Goal: Task Accomplishment & Management: Complete application form

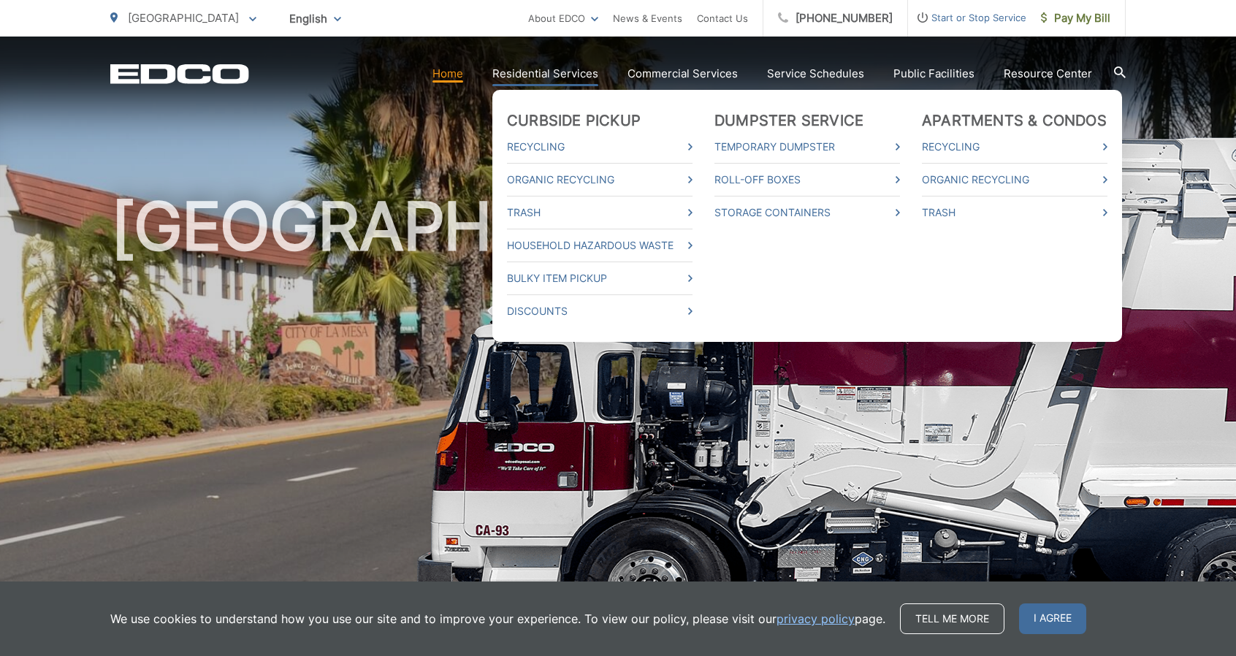
click at [541, 70] on link "Residential Services" at bounding box center [546, 74] width 106 height 18
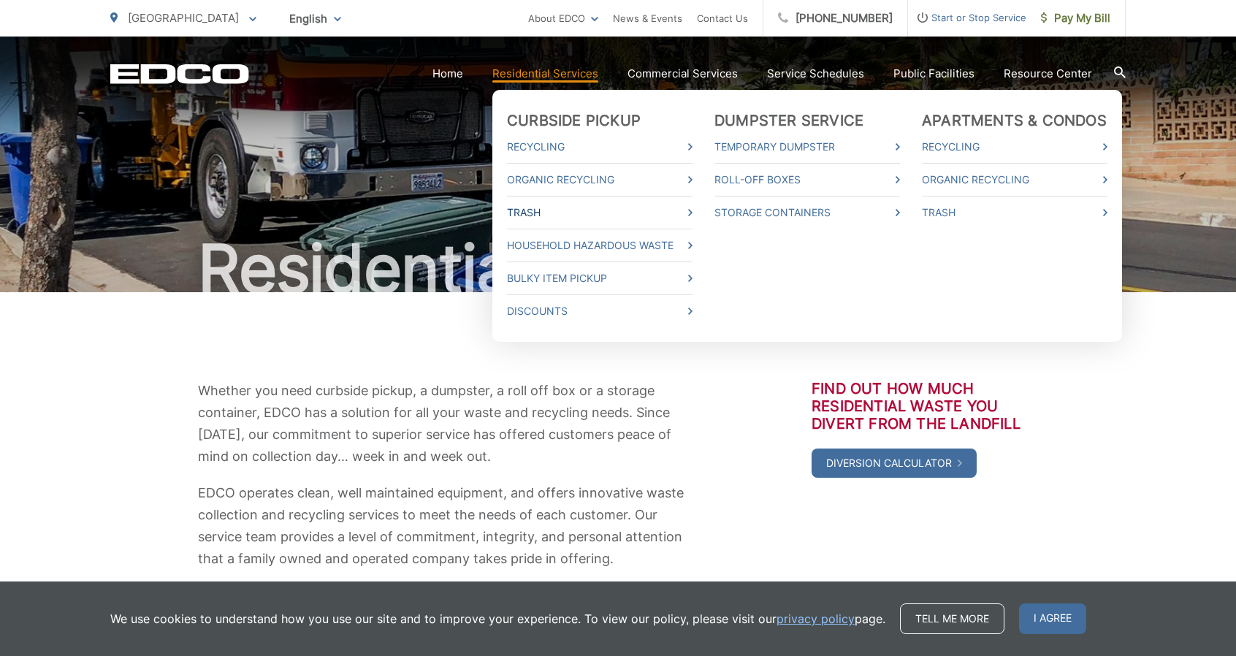
click at [531, 211] on link "Trash" at bounding box center [600, 213] width 186 height 18
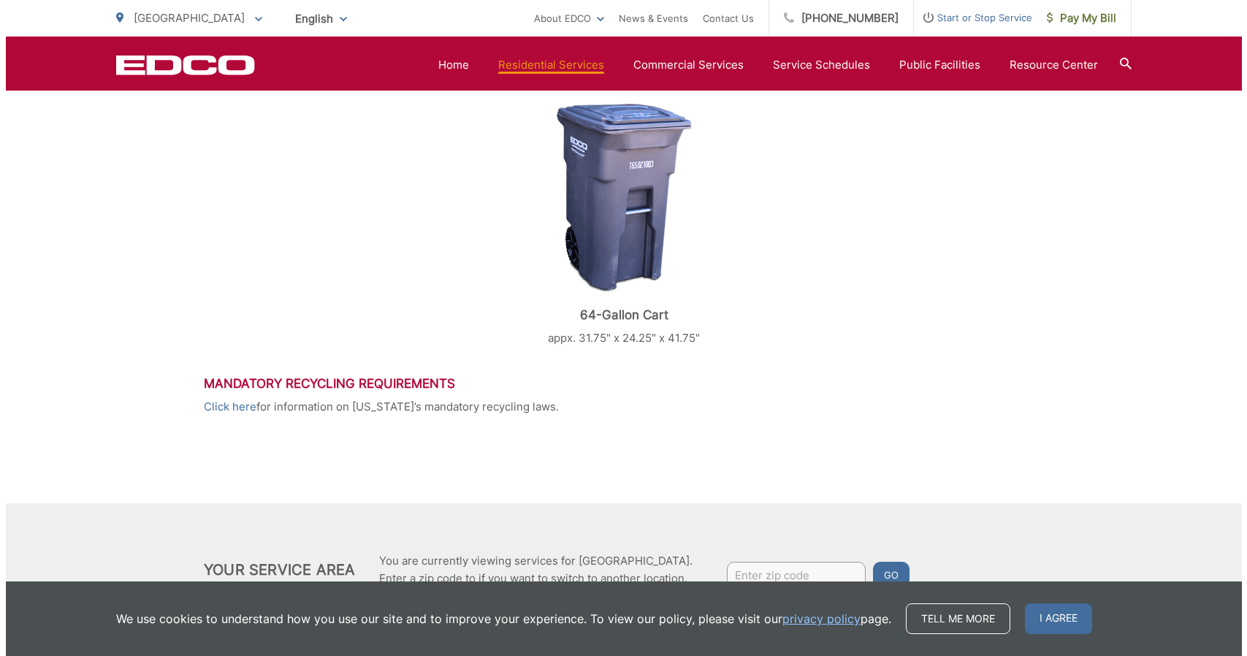
scroll to position [714, 0]
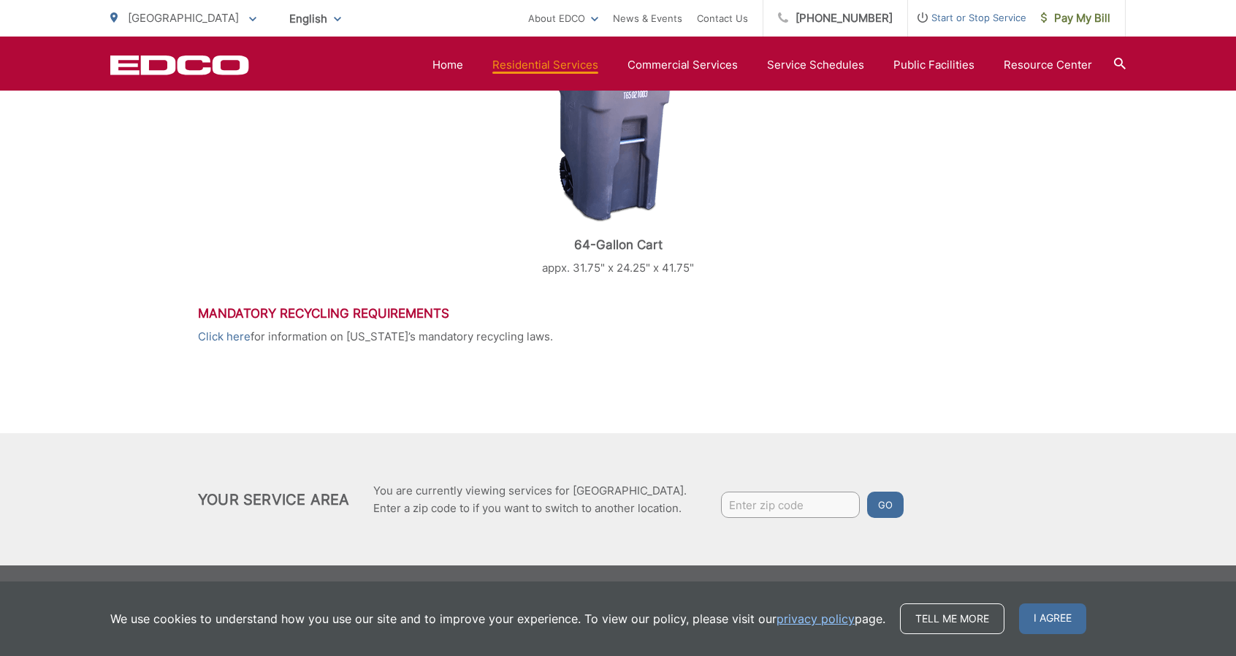
click at [770, 505] on input "Enter zip code" at bounding box center [790, 505] width 139 height 26
type input "91942"
click at [867, 492] on button "Go" at bounding box center [885, 505] width 37 height 26
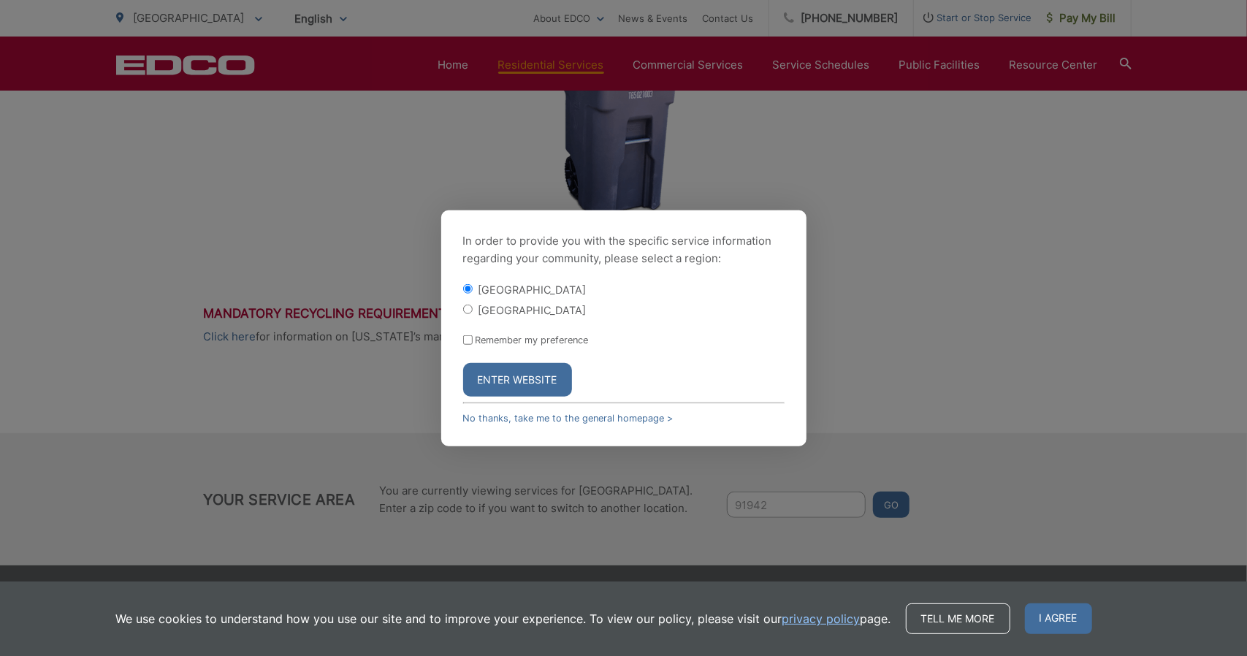
click at [524, 373] on button "Enter Website" at bounding box center [517, 380] width 109 height 34
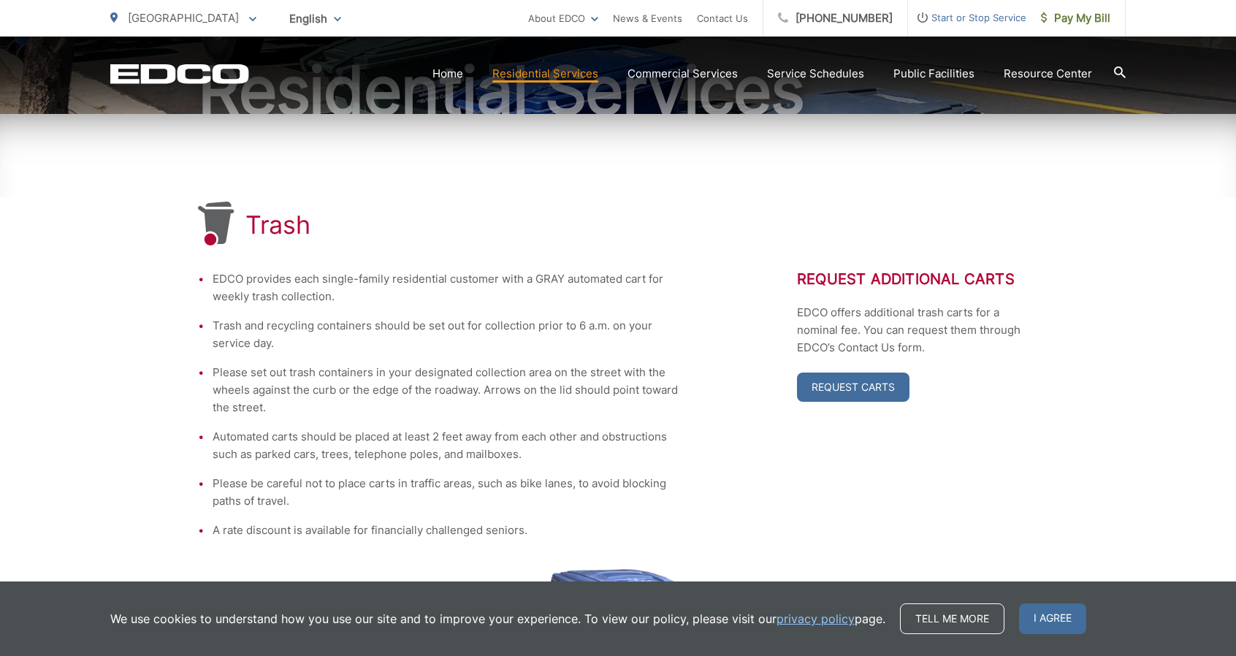
scroll to position [194, 0]
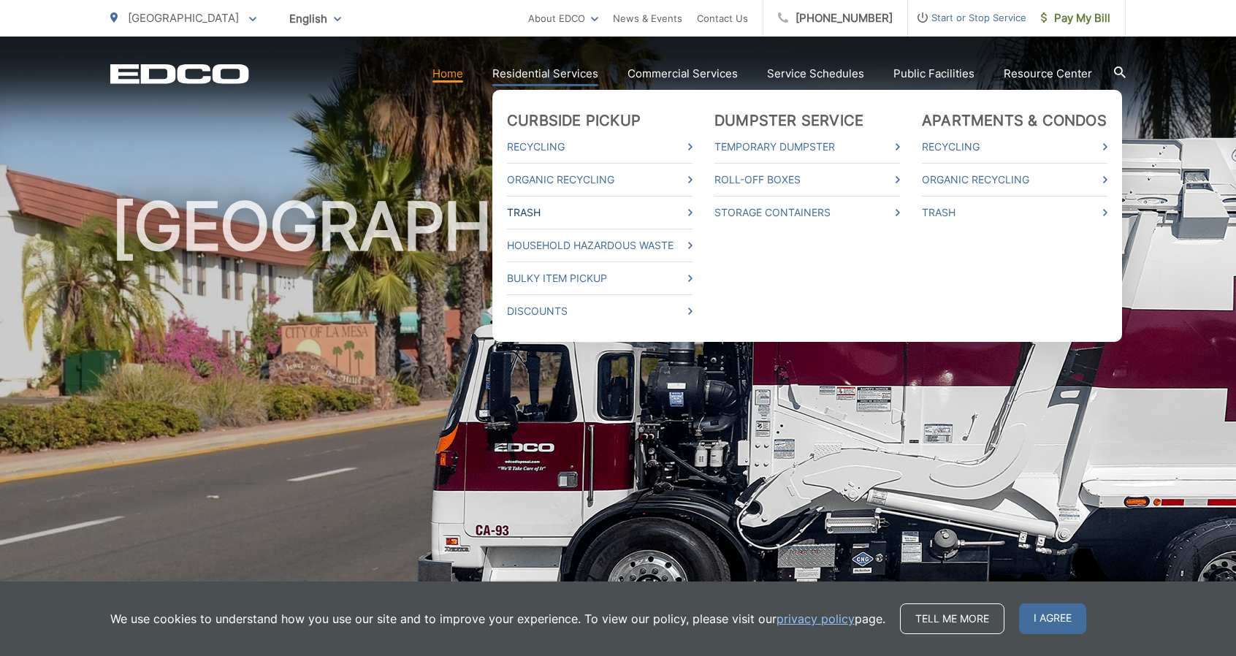
click at [533, 206] on link "Trash" at bounding box center [600, 213] width 186 height 18
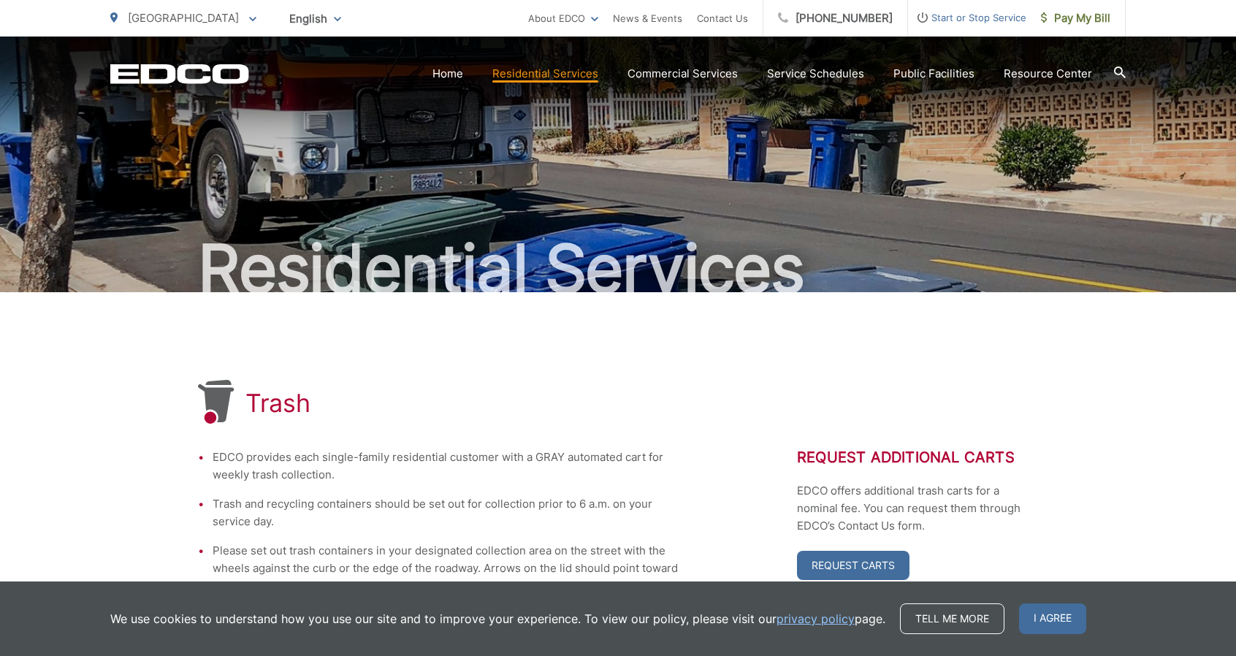
click at [1064, 84] on section "Home Residential Services Curbside Pickup Recycling Organic Recycling Trash Hou…" at bounding box center [687, 74] width 877 height 28
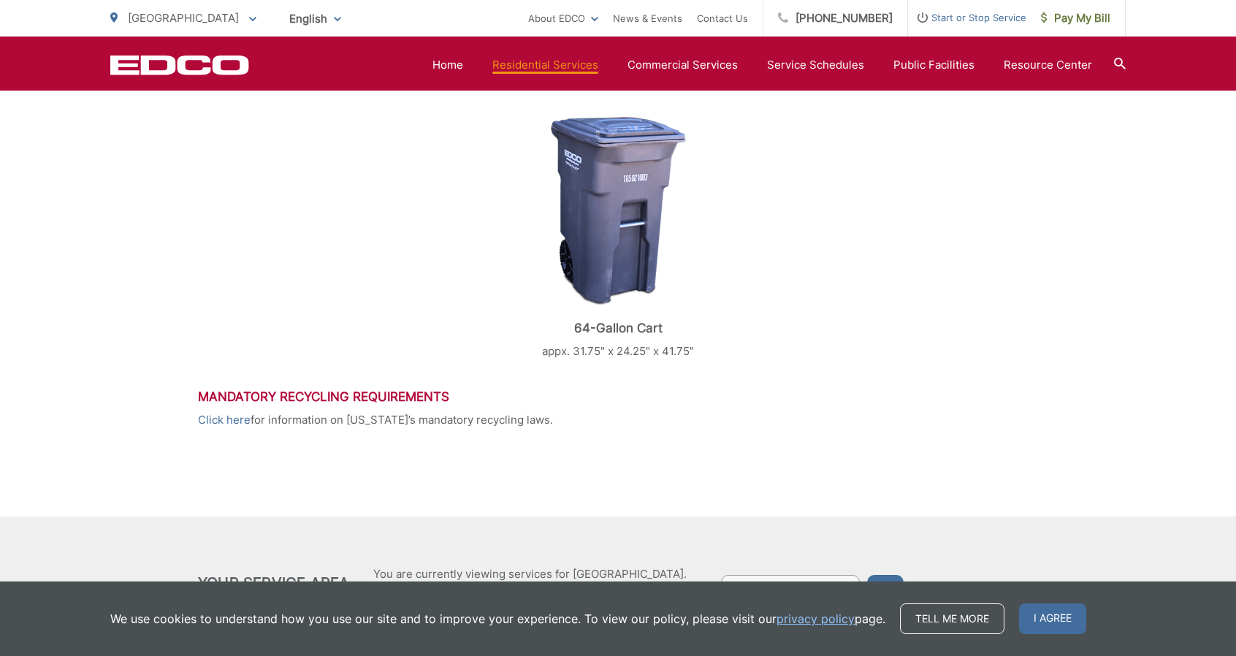
scroll to position [631, 0]
click at [1118, 64] on icon at bounding box center [1120, 64] width 12 height 12
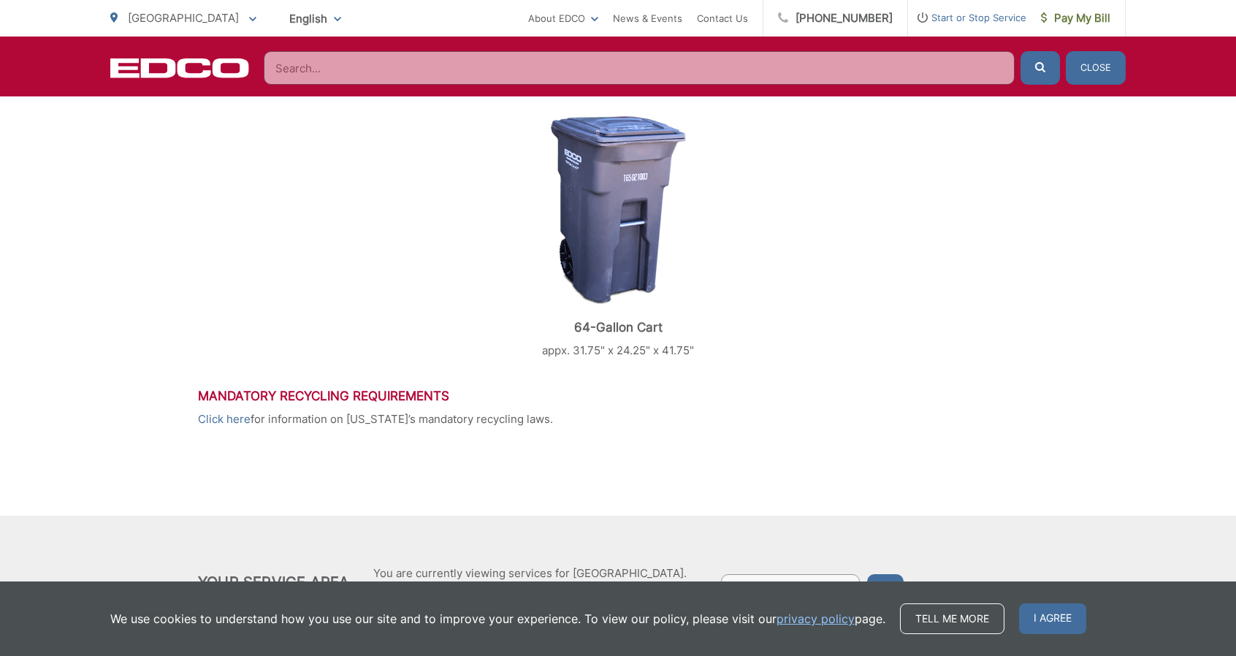
click at [941, 70] on input "Search" at bounding box center [639, 68] width 751 height 34
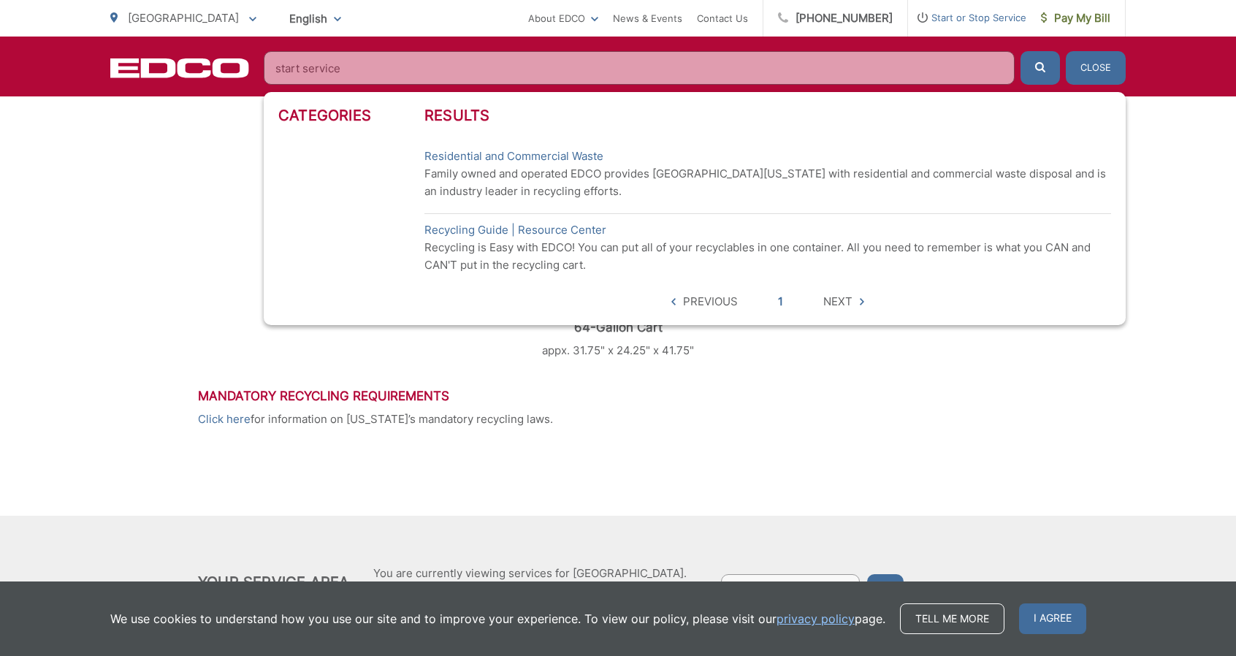
type input "start service"
click at [1021, 51] on button "submit" at bounding box center [1040, 68] width 39 height 34
click at [580, 150] on link "Residential and Commercial Waste" at bounding box center [514, 157] width 179 height 18
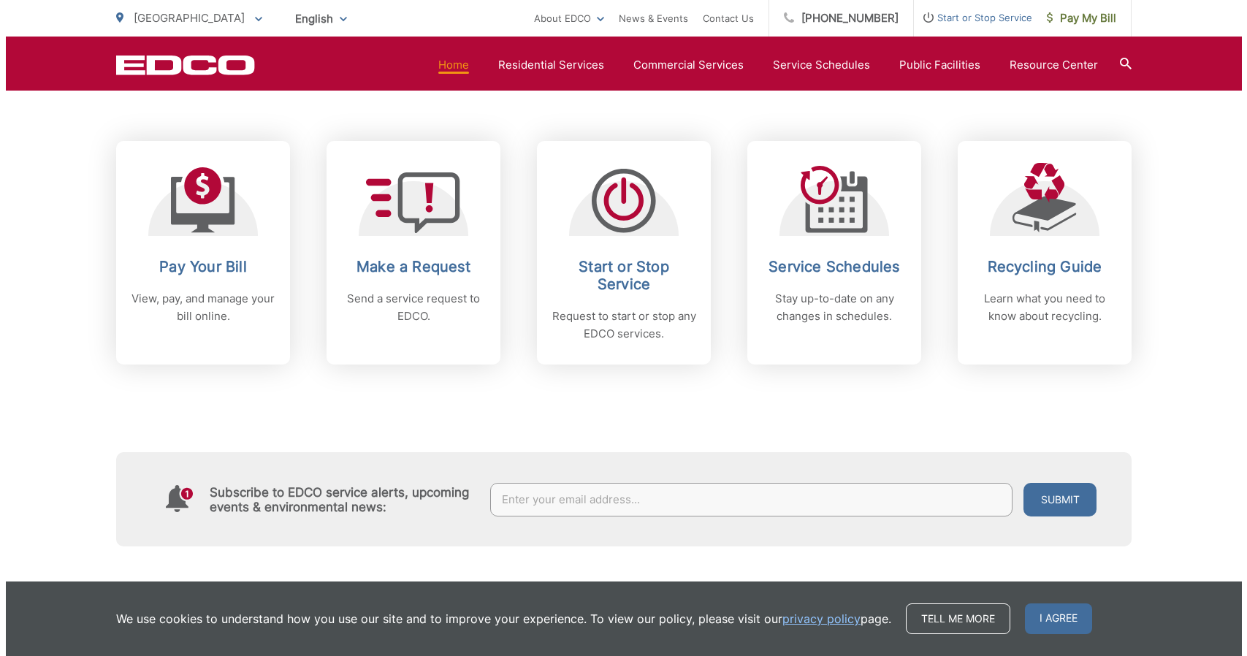
scroll to position [588, 0]
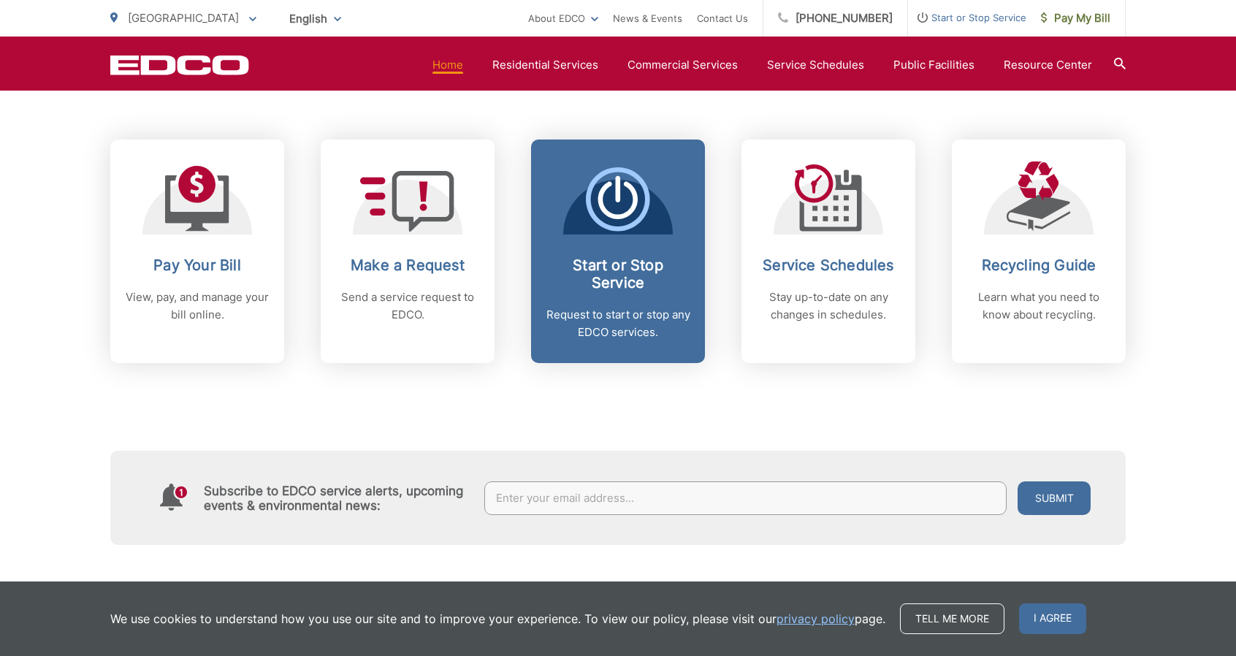
click at [620, 249] on span "Start or Stop Service Request to start or stop any EDCO services." at bounding box center [618, 252] width 174 height 224
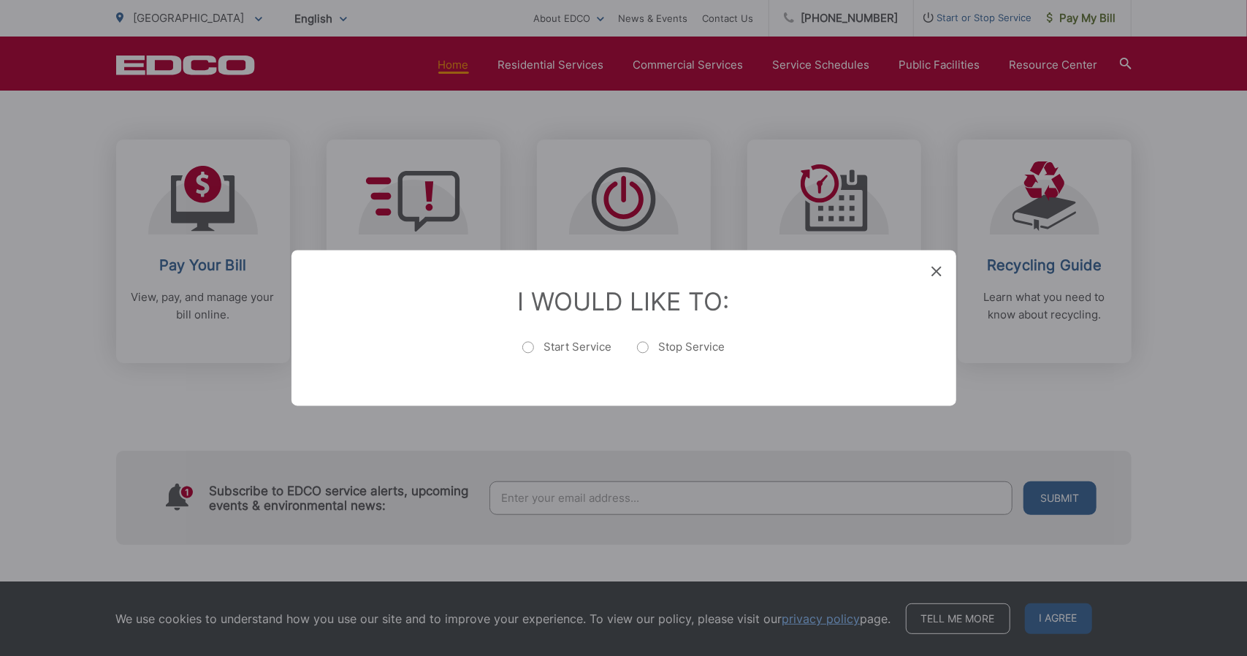
click at [526, 347] on label "Start Service" at bounding box center [567, 355] width 90 height 29
radio input "true"
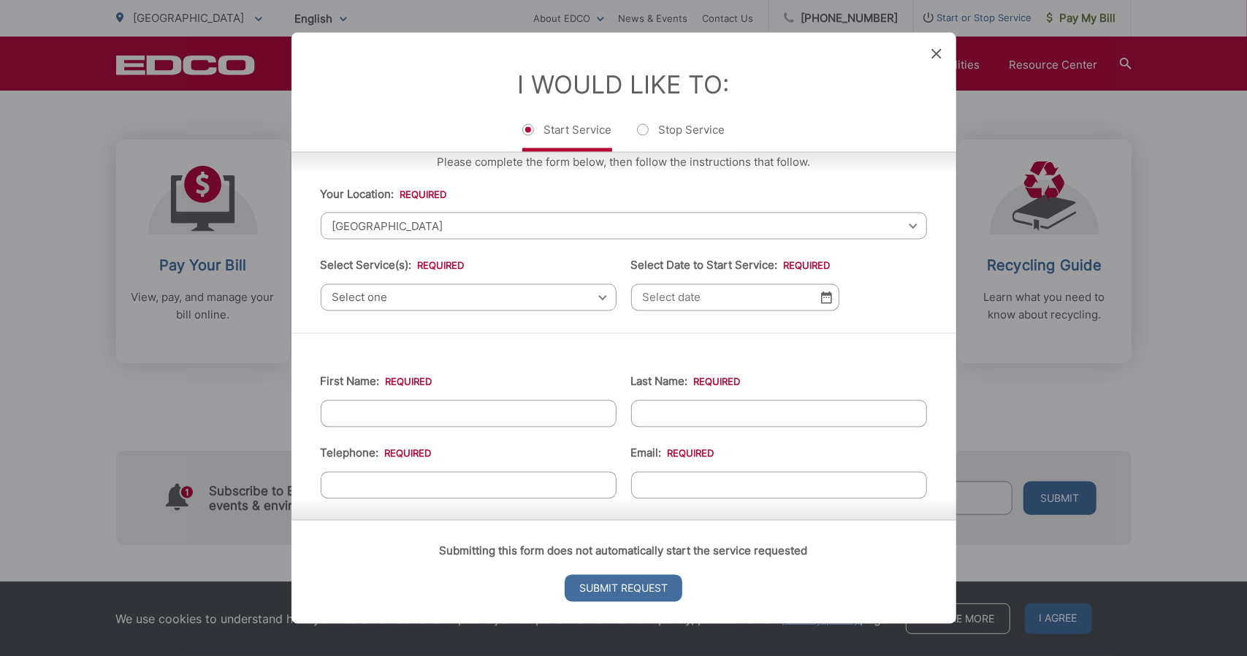
scroll to position [20, 0]
click at [518, 305] on span "Select one" at bounding box center [469, 298] width 296 height 27
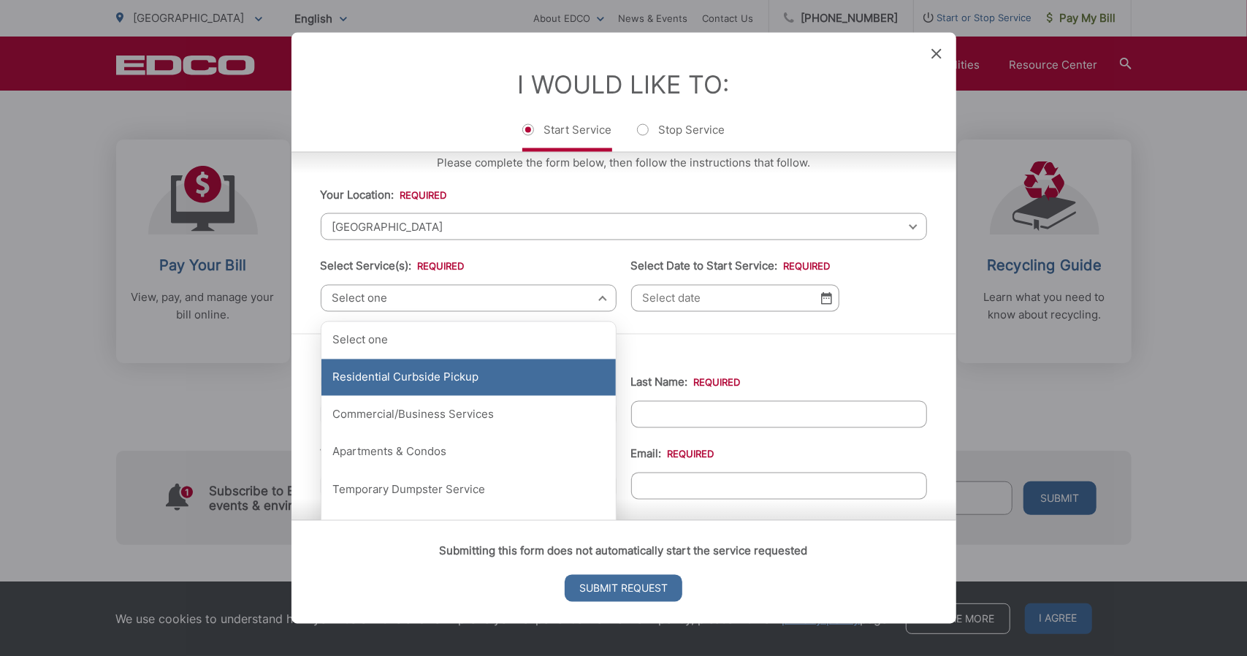
click at [438, 376] on div "Residential Curbside Pickup" at bounding box center [469, 378] width 294 height 37
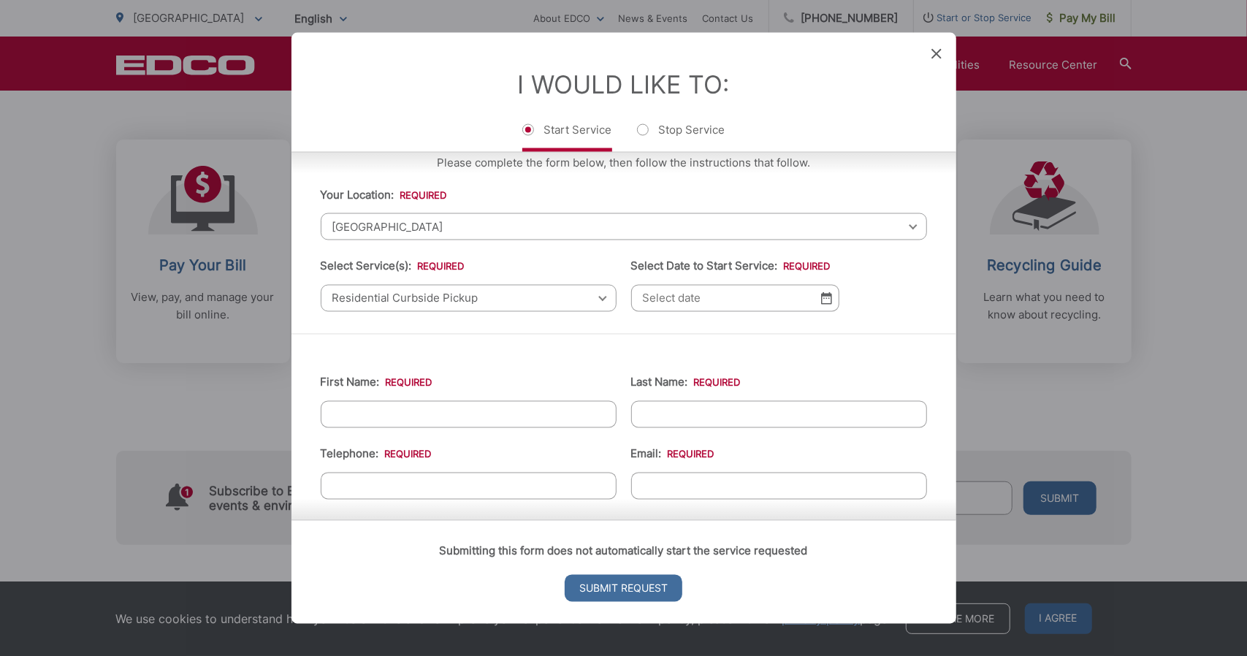
click at [647, 297] on input "Select Date to Start Service: *" at bounding box center [735, 298] width 208 height 27
type input "[DATE]"
click at [544, 406] on input "First Name: *" at bounding box center [469, 414] width 296 height 27
type input "[PERSON_NAME]"
type input "Vespe"
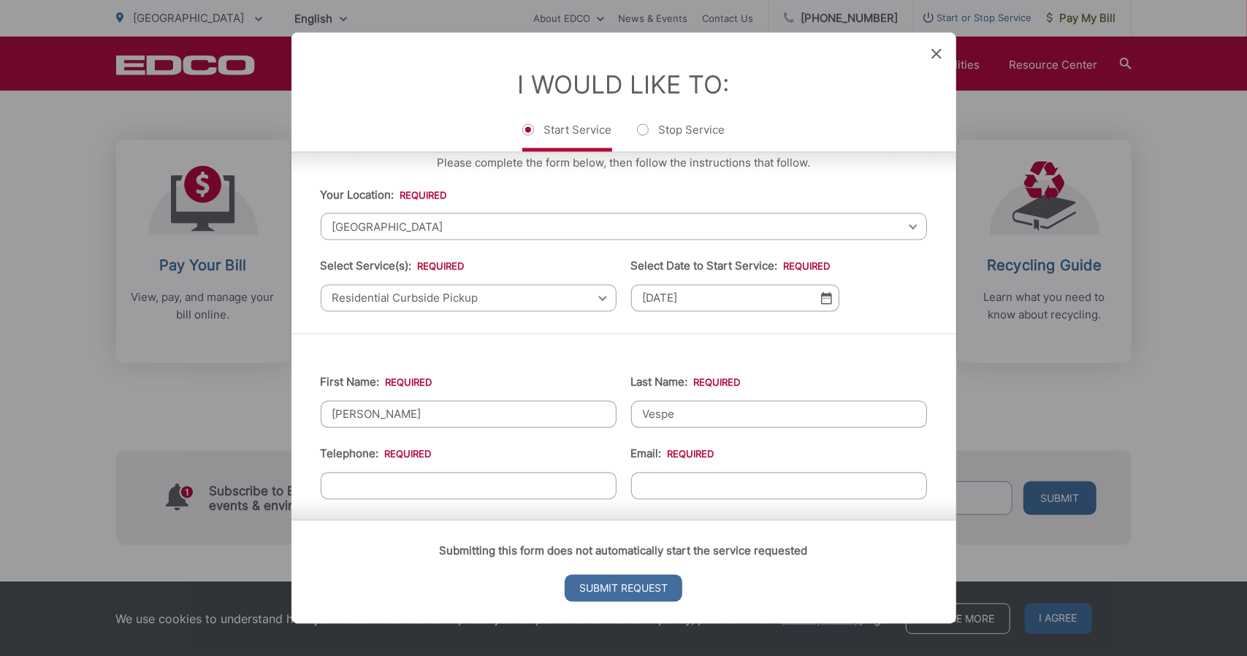
type input "8583498588"
type input "[PERSON_NAME][EMAIL_ADDRESS][PERSON_NAME][DOMAIN_NAME]"
type input "[STREET_ADDRESS]"
type input "[GEOGRAPHIC_DATA]"
type input "92101"
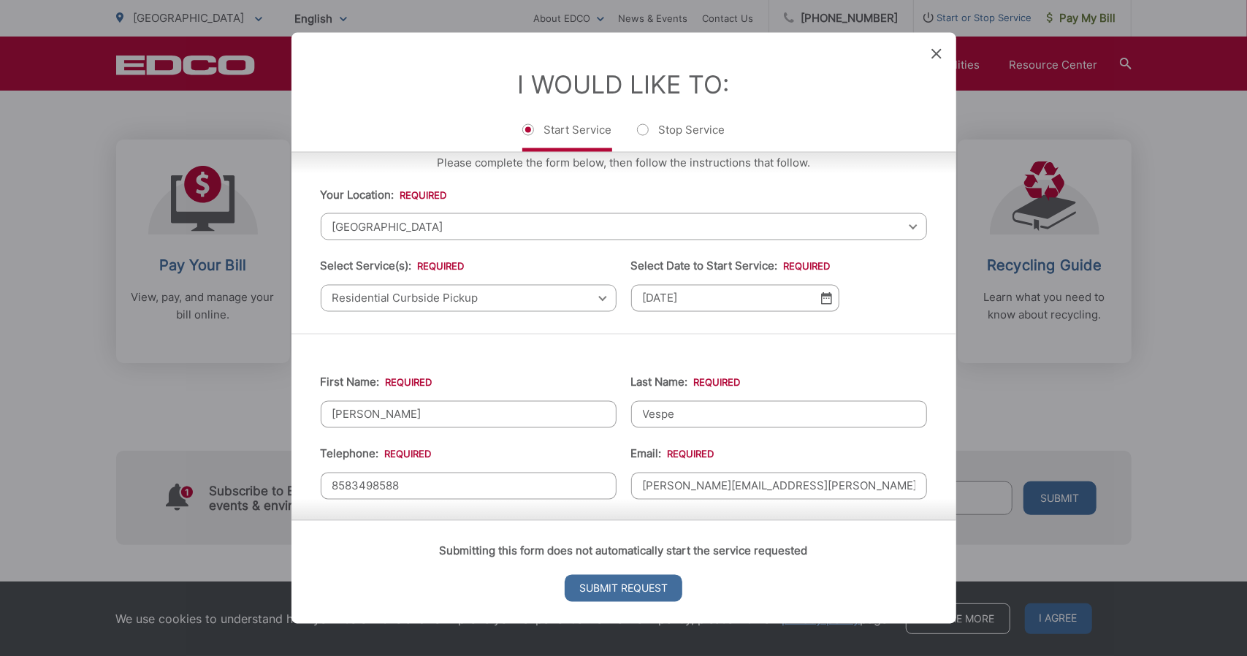
type input "[PHONE_NUMBER]"
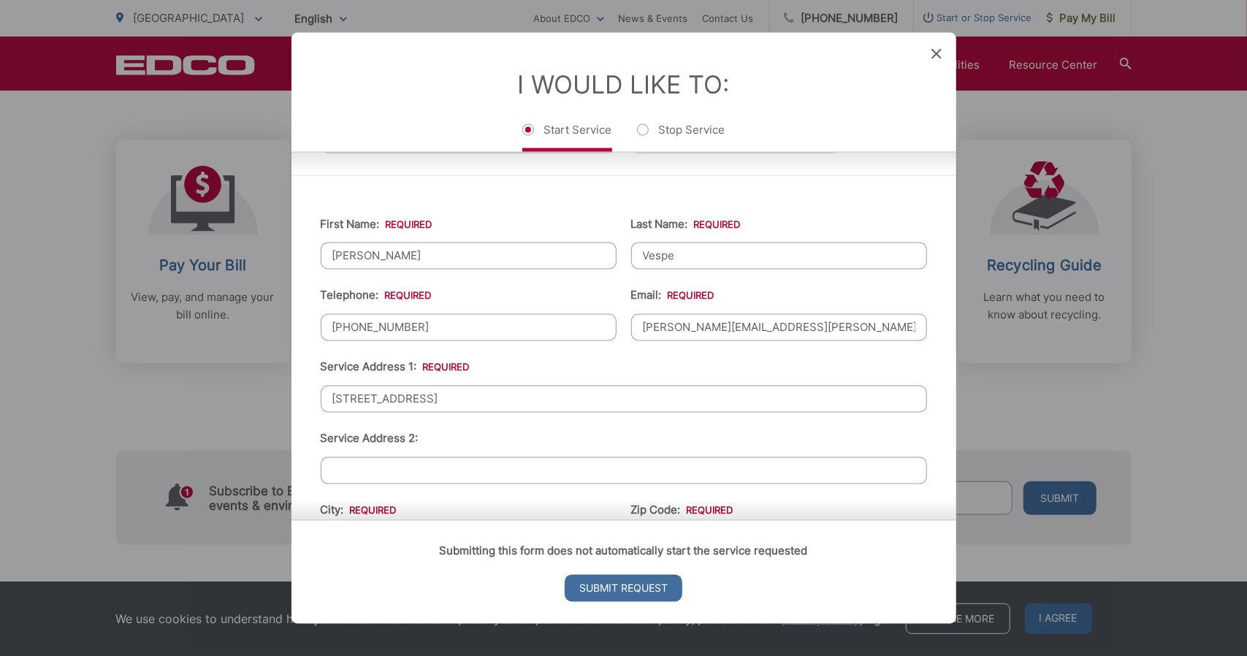
scroll to position [180, 0]
drag, startPoint x: 783, startPoint y: 331, endPoint x: 601, endPoint y: 342, distance: 183.0
click at [601, 342] on ul "First Name: * [PERSON_NAME] Last Name: * [PERSON_NAME] Telephone: * [PHONE_NUMB…" at bounding box center [624, 516] width 607 height 639
type input "[PERSON_NAME][EMAIL_ADDRESS][DOMAIN_NAME]"
drag, startPoint x: 485, startPoint y: 401, endPoint x: 307, endPoint y: 371, distance: 180.8
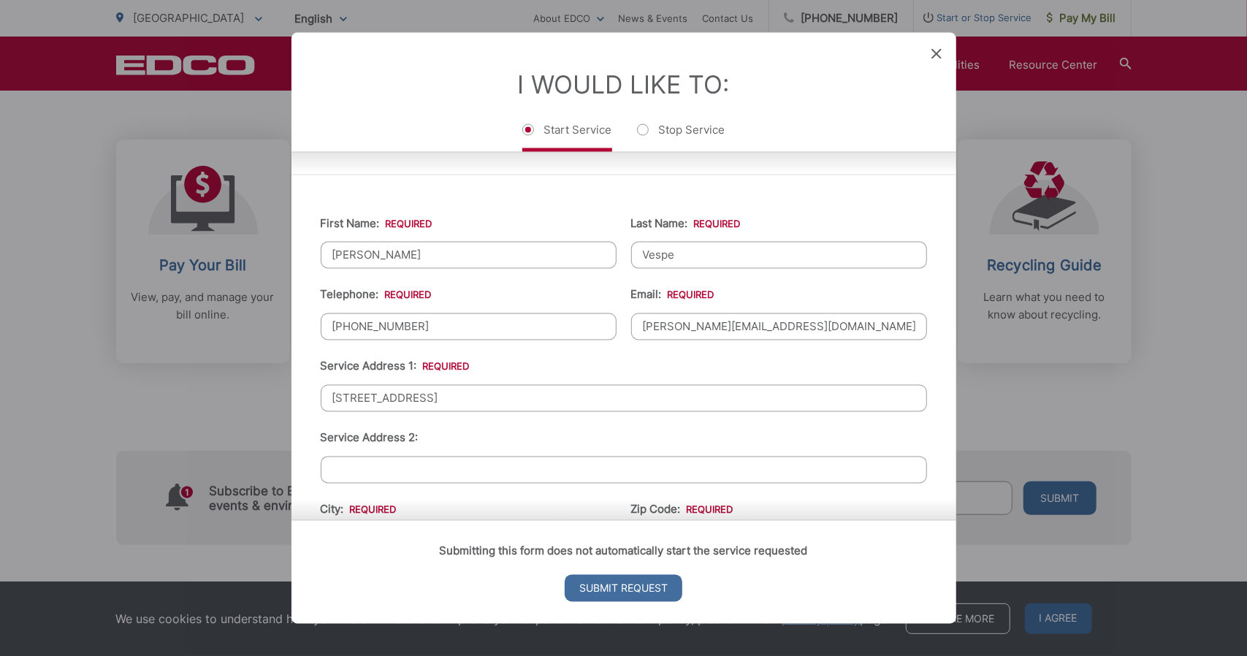
click at [307, 371] on div "First Name: * [PERSON_NAME] Last Name: * [PERSON_NAME] Telephone: * [PHONE_NUMB…" at bounding box center [624, 516] width 665 height 683
type input "[STREET_ADDRESS][PERSON_NAME]"
type input "q"
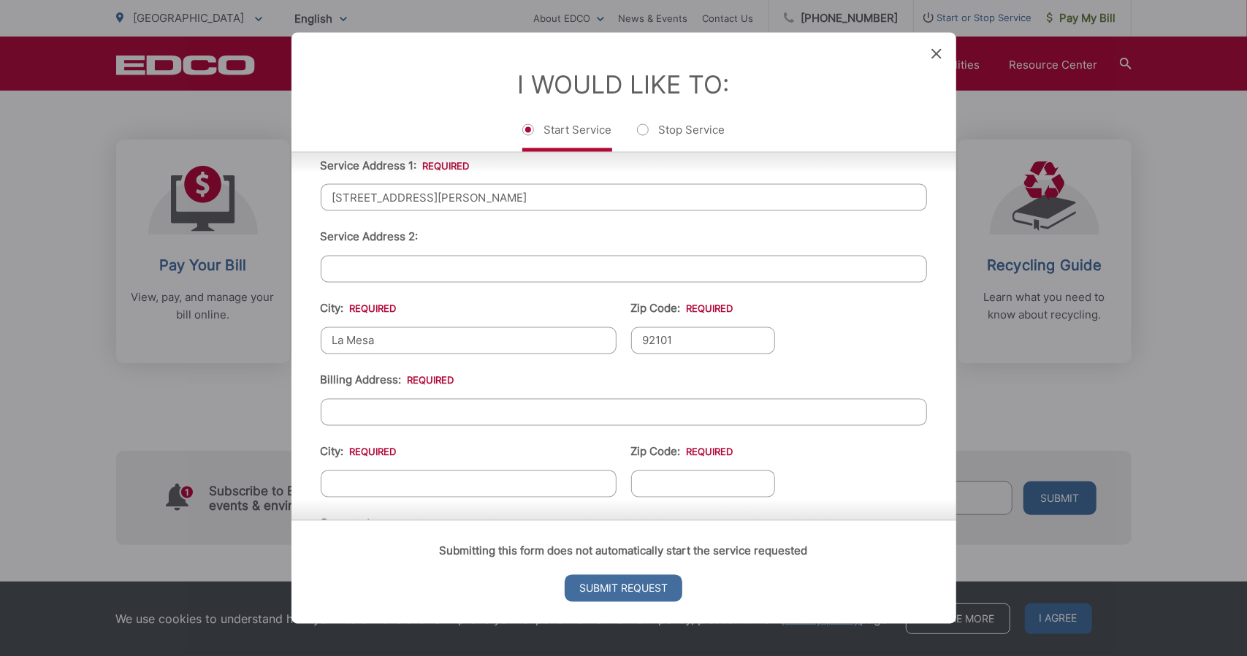
type input "La Mesa"
type input "91942"
click at [400, 408] on input "Billing Address: *" at bounding box center [624, 412] width 607 height 27
type input "[STREET_ADDRESS][PERSON_NAME]"
type input "La Mesa"
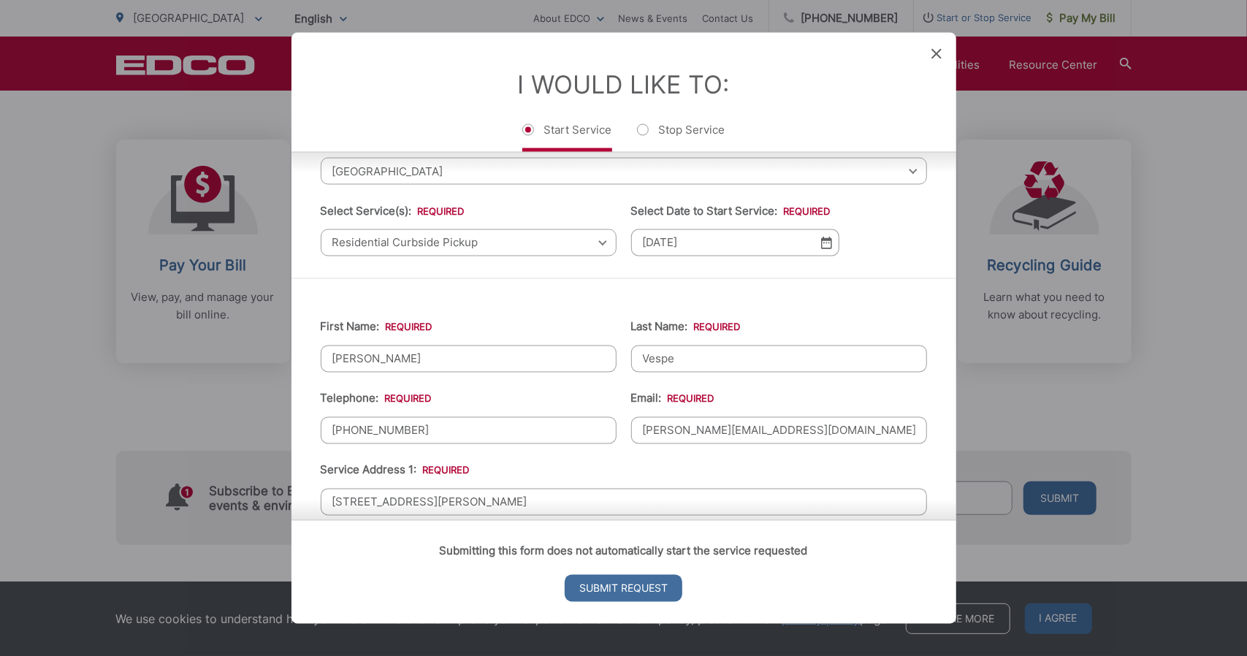
scroll to position [0, 0]
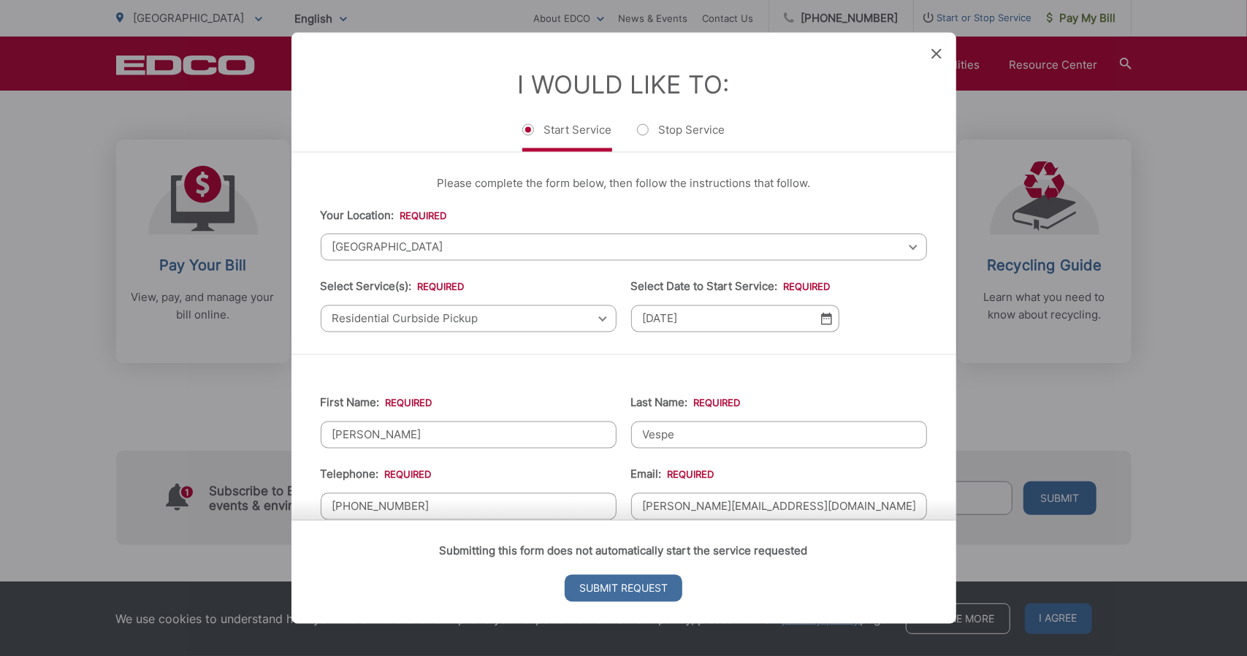
type input "91942"
click at [550, 256] on span "[GEOGRAPHIC_DATA]" at bounding box center [624, 247] width 607 height 27
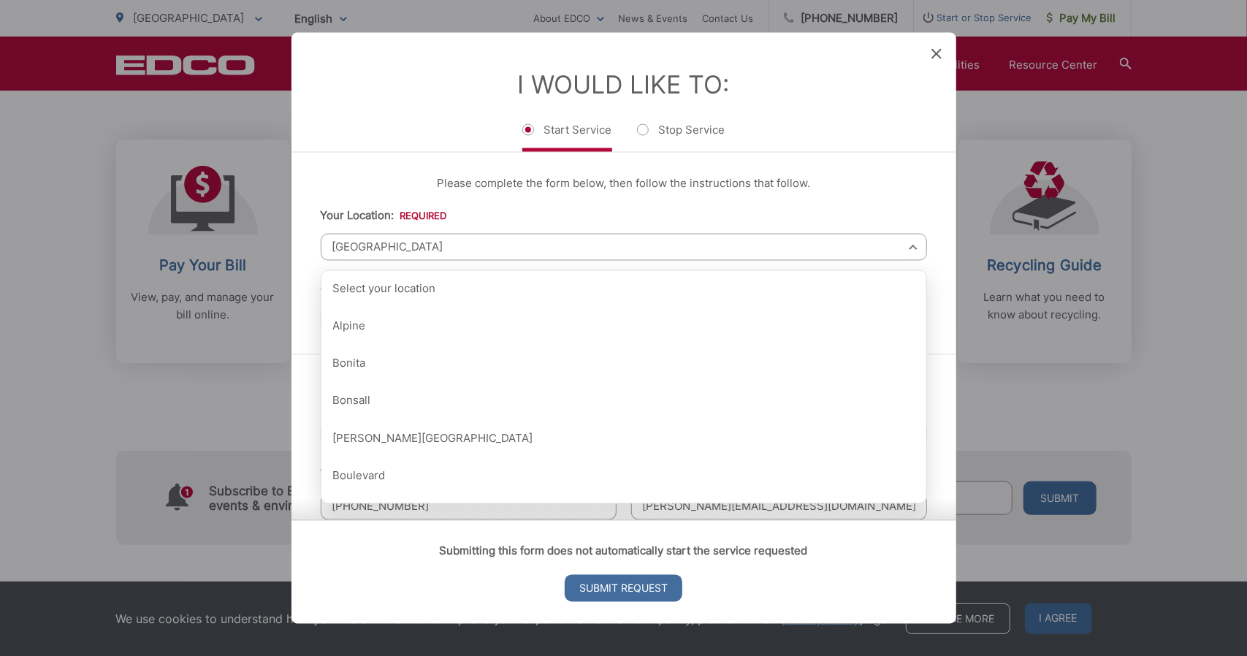
click at [550, 256] on span "[GEOGRAPHIC_DATA]" at bounding box center [624, 247] width 607 height 27
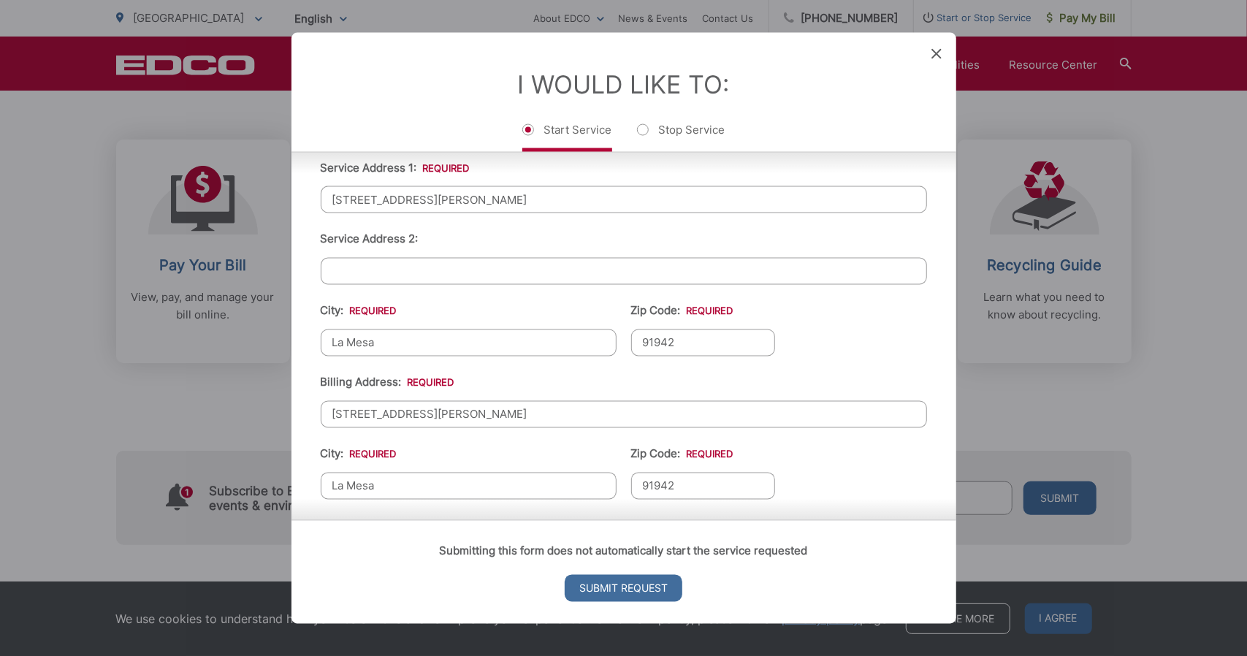
scroll to position [512, 0]
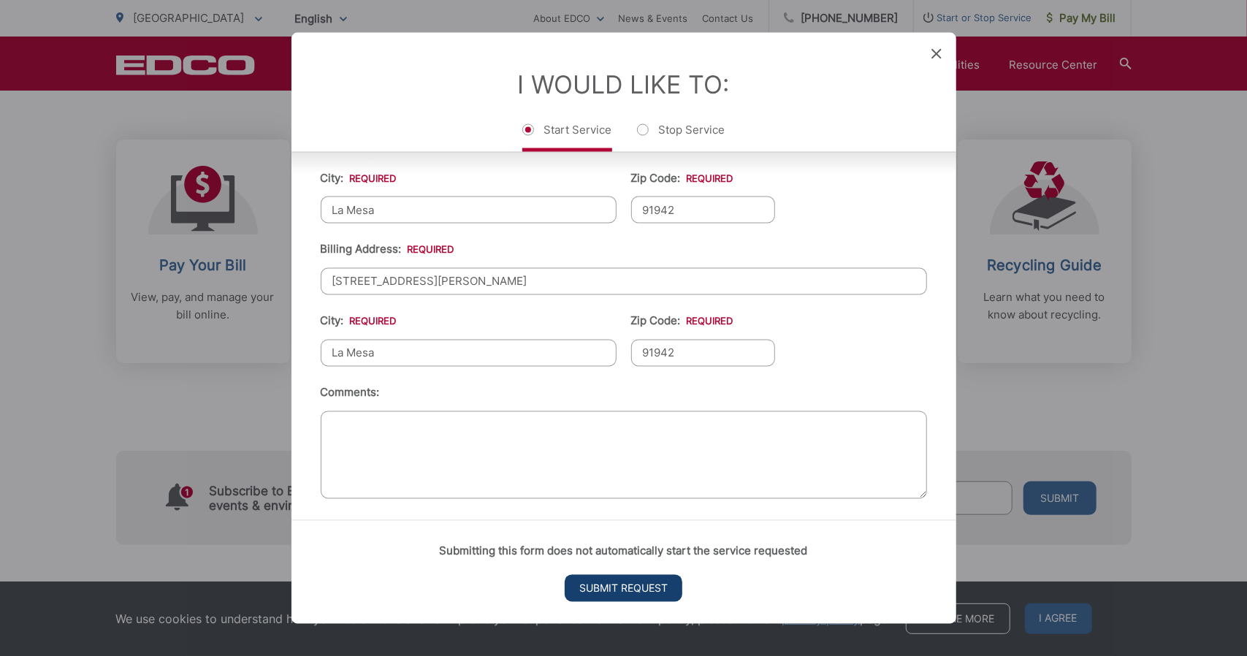
click at [609, 597] on input "Submit Request" at bounding box center [624, 587] width 118 height 27
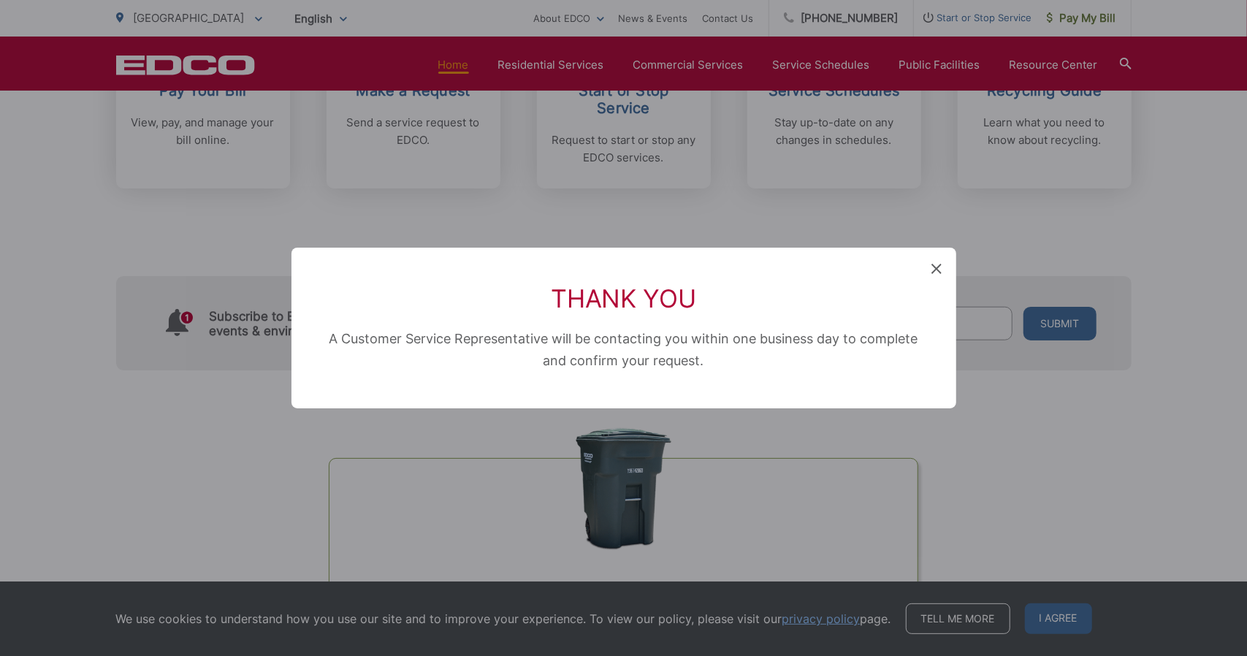
click at [935, 270] on icon at bounding box center [937, 269] width 10 height 10
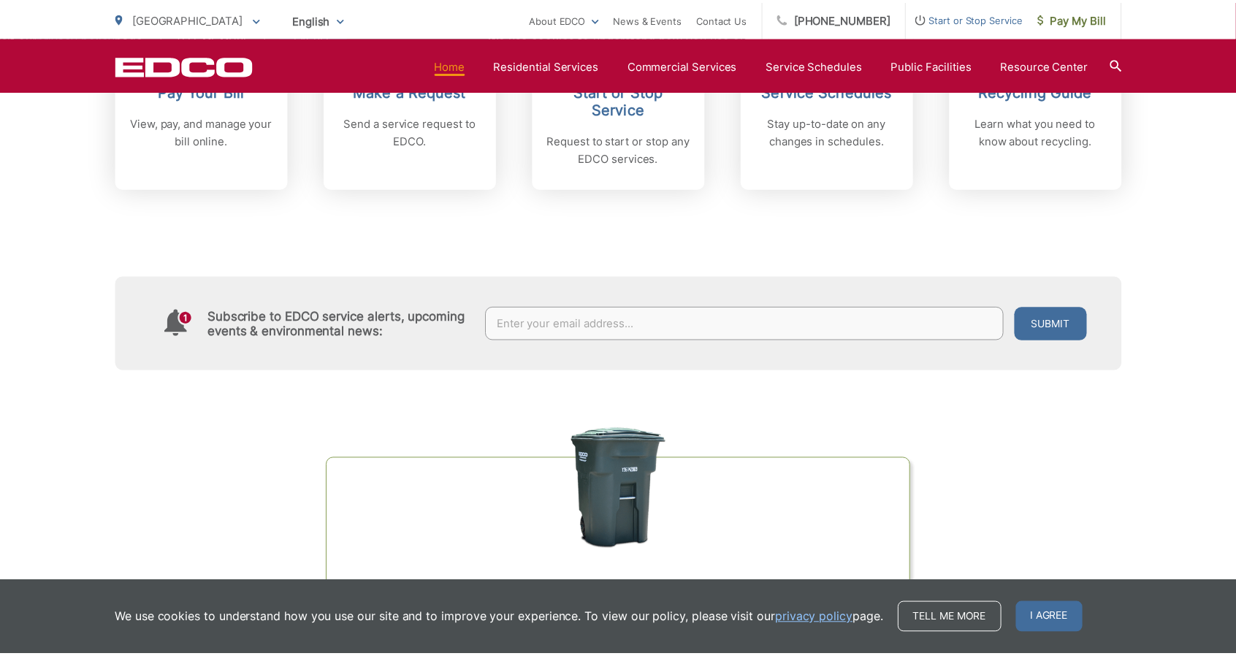
scroll to position [588, 0]
